Goal: Information Seeking & Learning: Learn about a topic

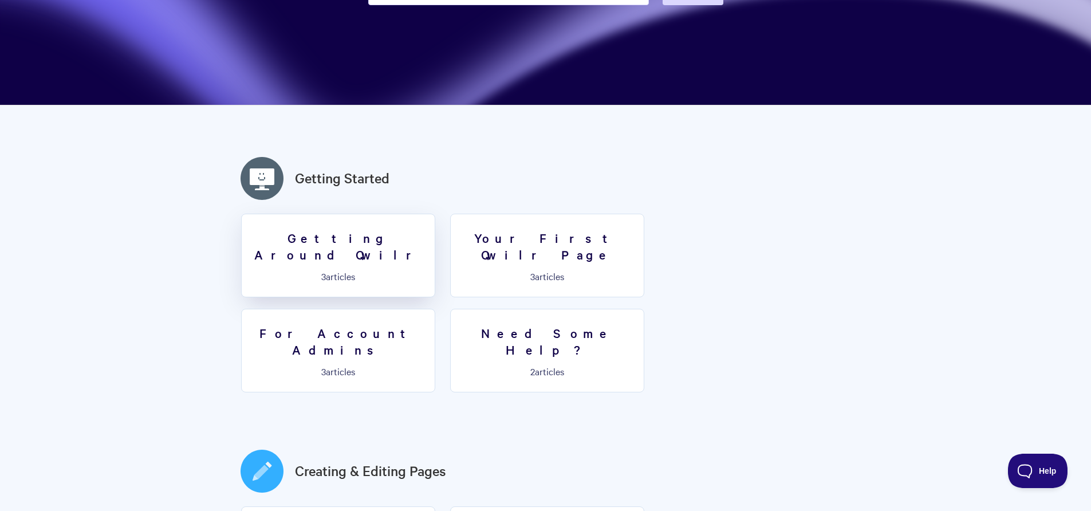
click at [394, 238] on h3 "Getting Around Qwilr" at bounding box center [337, 246] width 179 height 33
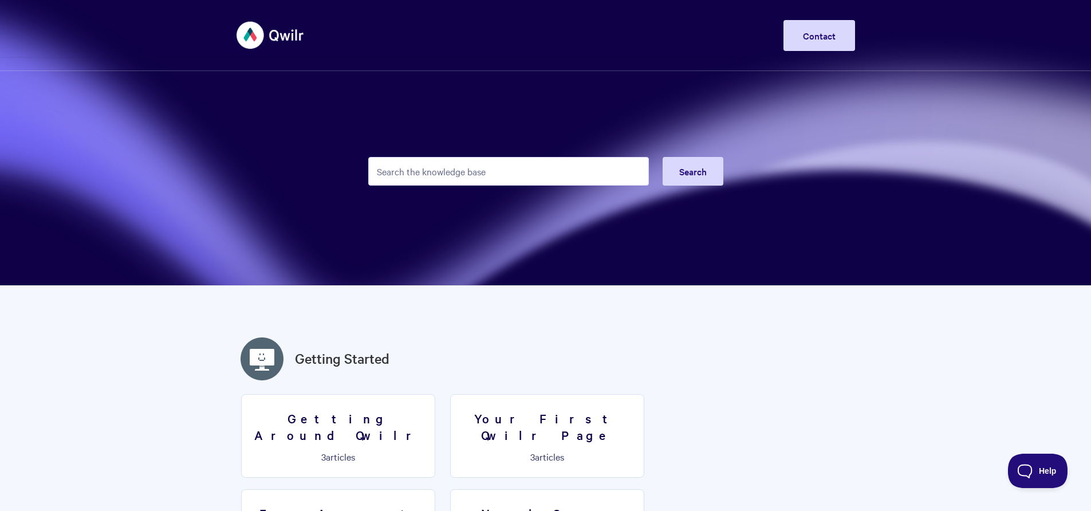
click at [414, 173] on input "Search the knowledge base" at bounding box center [508, 171] width 281 height 29
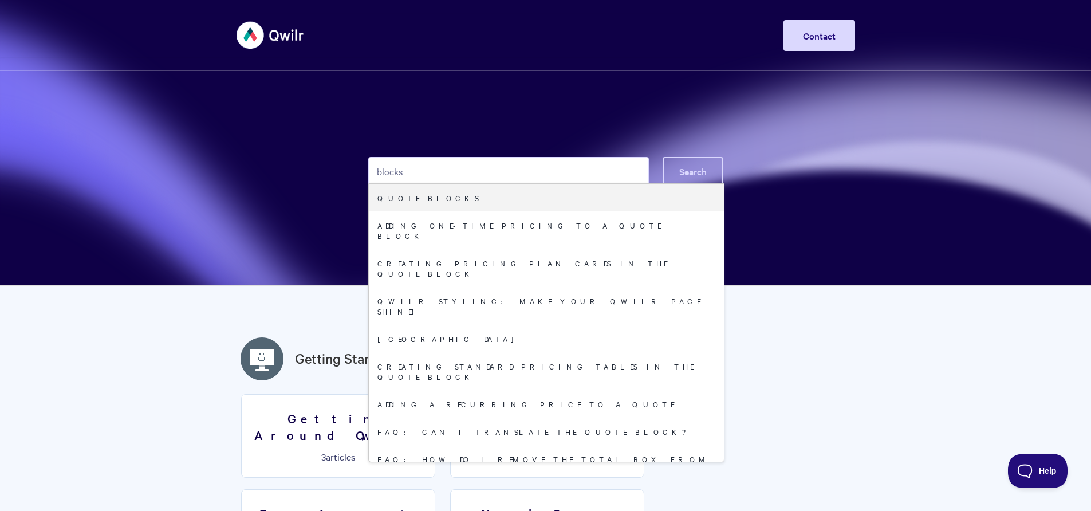
type input "blocks"
click at [683, 176] on span "Search" at bounding box center [692, 171] width 27 height 13
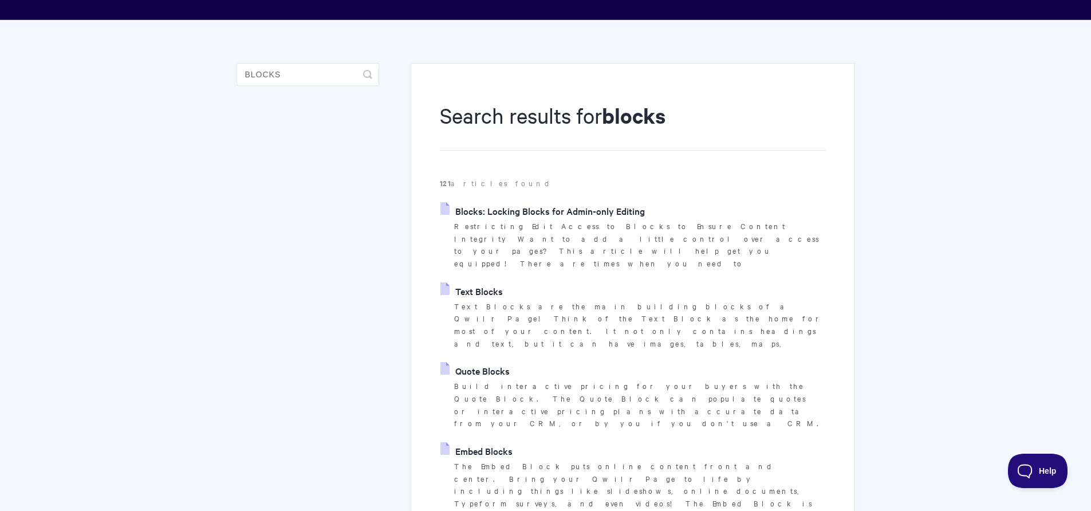
scroll to position [89, 0]
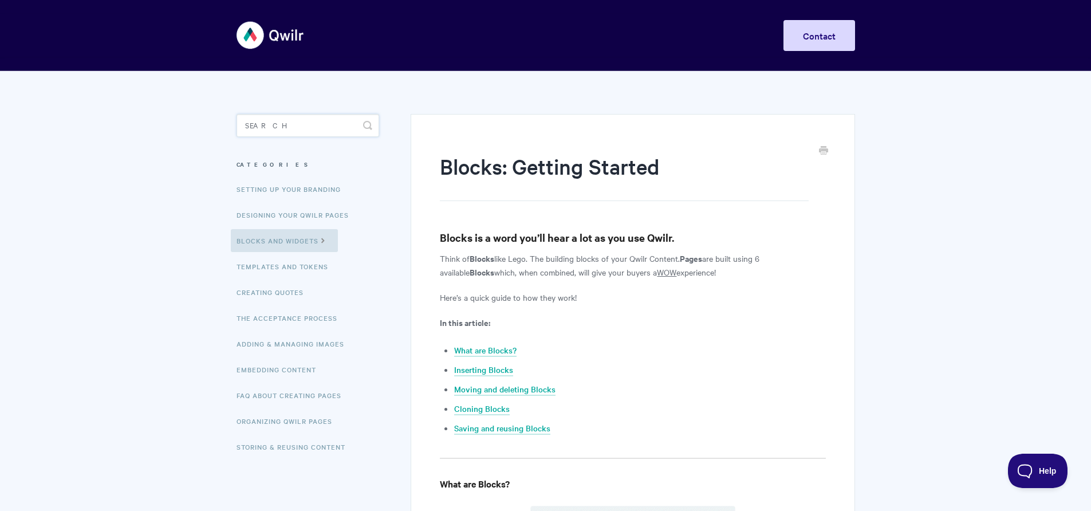
click at [277, 117] on input "Search" at bounding box center [307, 125] width 143 height 23
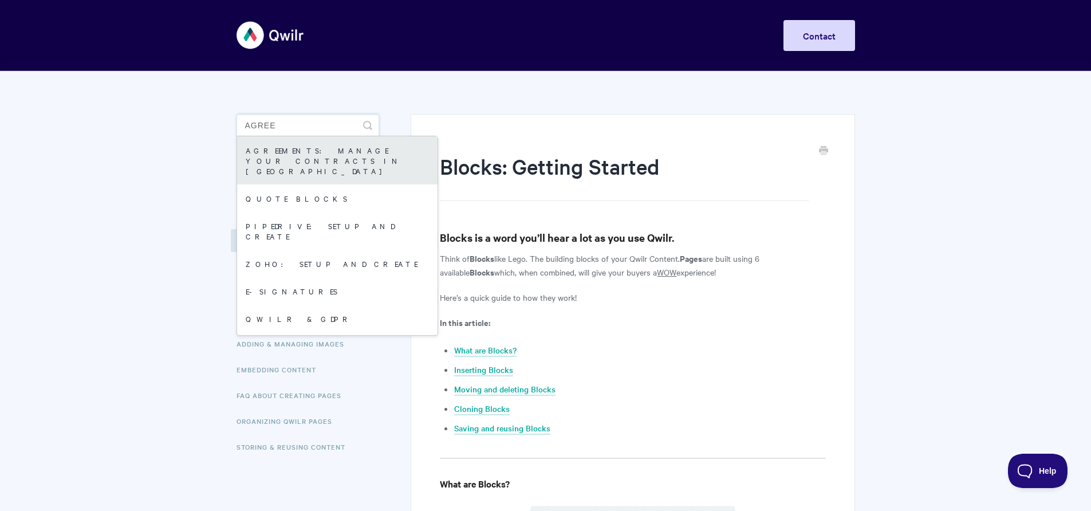
type input "agree"
click at [315, 161] on link "Agreements: Manage your Contracts in [GEOGRAPHIC_DATA]" at bounding box center [337, 160] width 200 height 48
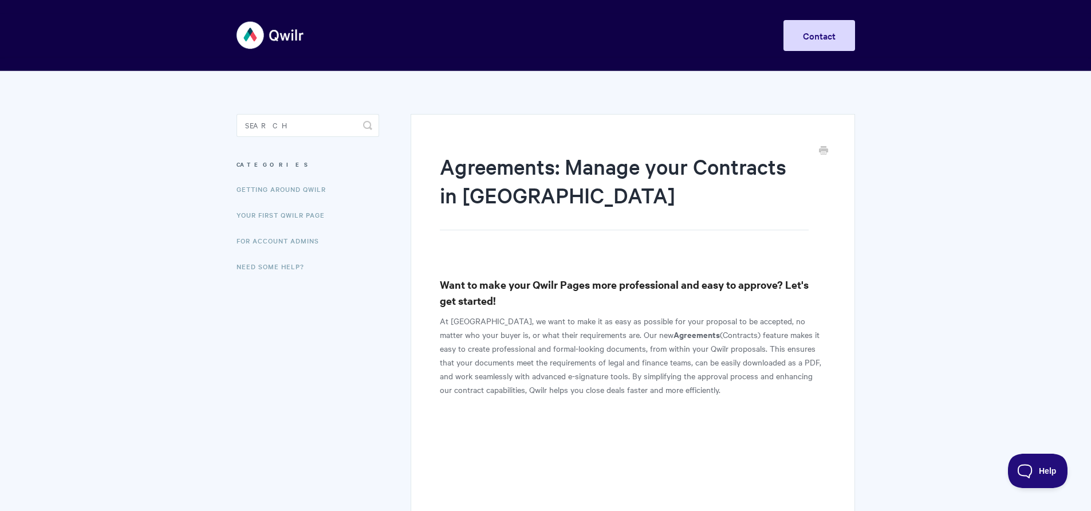
click at [304, 37] on img at bounding box center [270, 35] width 68 height 43
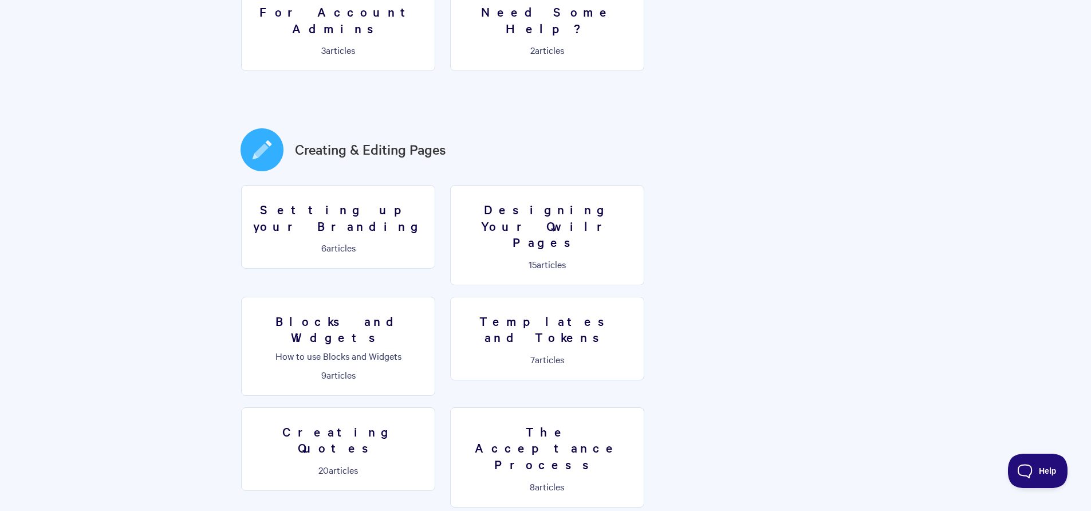
scroll to position [535, 0]
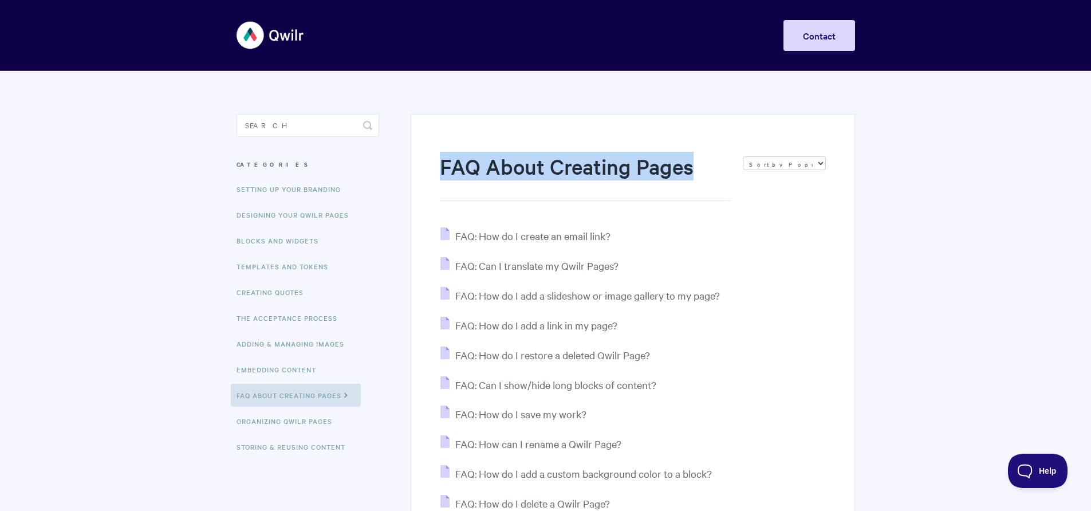
drag, startPoint x: 439, startPoint y: 169, endPoint x: 708, endPoint y: 167, distance: 268.5
click at [708, 167] on h1 "FAQ About Creating Pages" at bounding box center [585, 176] width 291 height 49
copy h1 "FAQ About Creating Pages"
